Goal: Navigation & Orientation: Find specific page/section

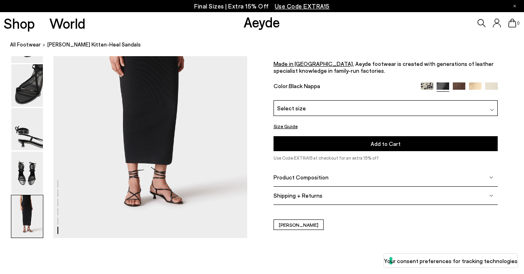
scroll to position [1373, 0]
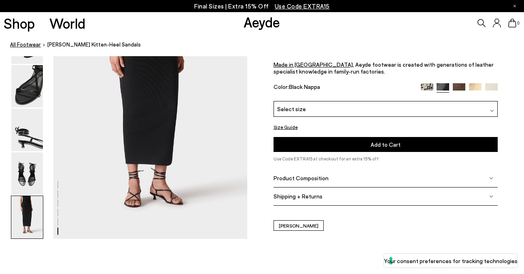
click at [30, 44] on link "All Footwear" at bounding box center [25, 44] width 31 height 8
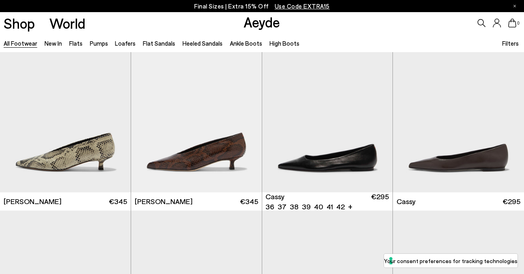
scroll to position [2579, 0]
